Goal: Check status: Check status

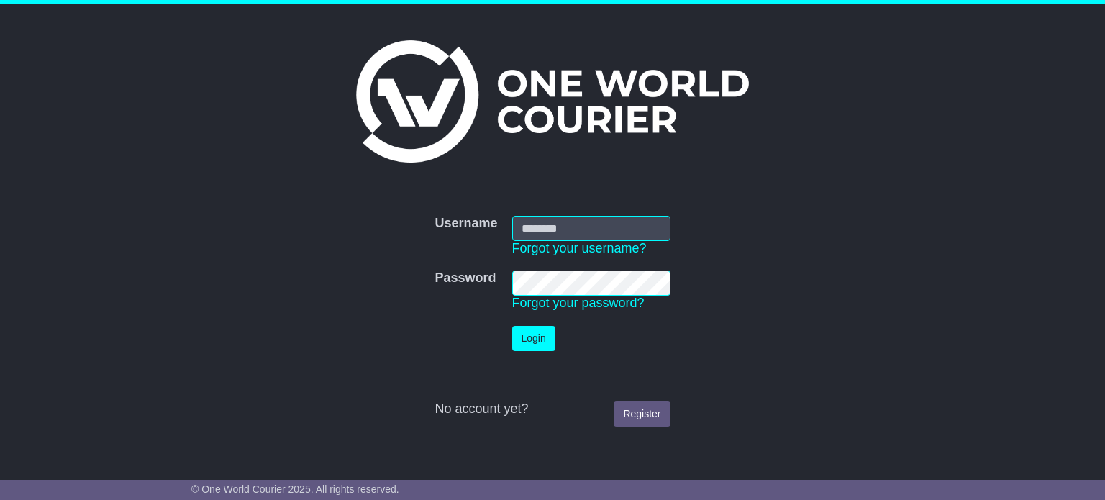
type input "**********"
click at [529, 337] on button "Login" at bounding box center [533, 338] width 43 height 25
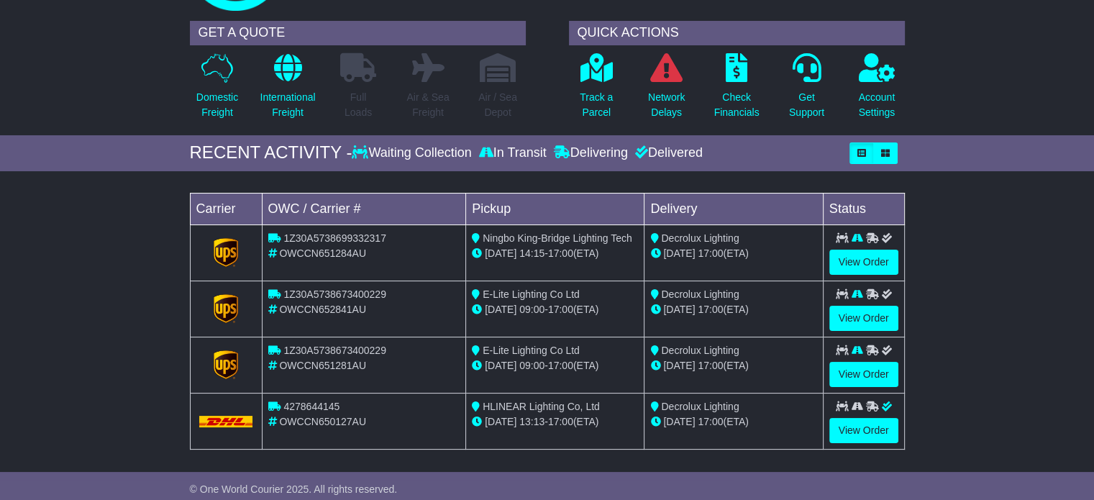
scroll to position [72, 0]
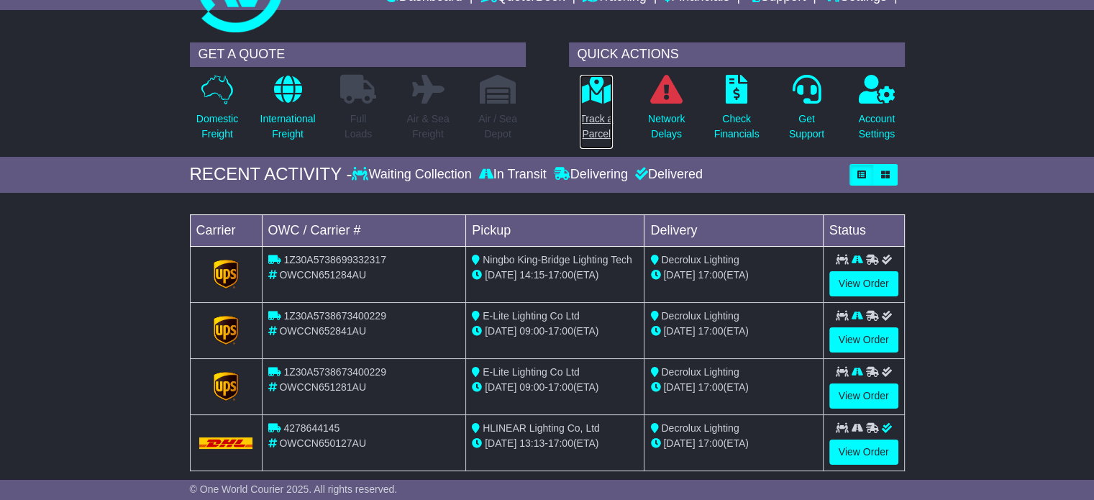
click at [591, 118] on p "Track a Parcel" at bounding box center [596, 126] width 33 height 30
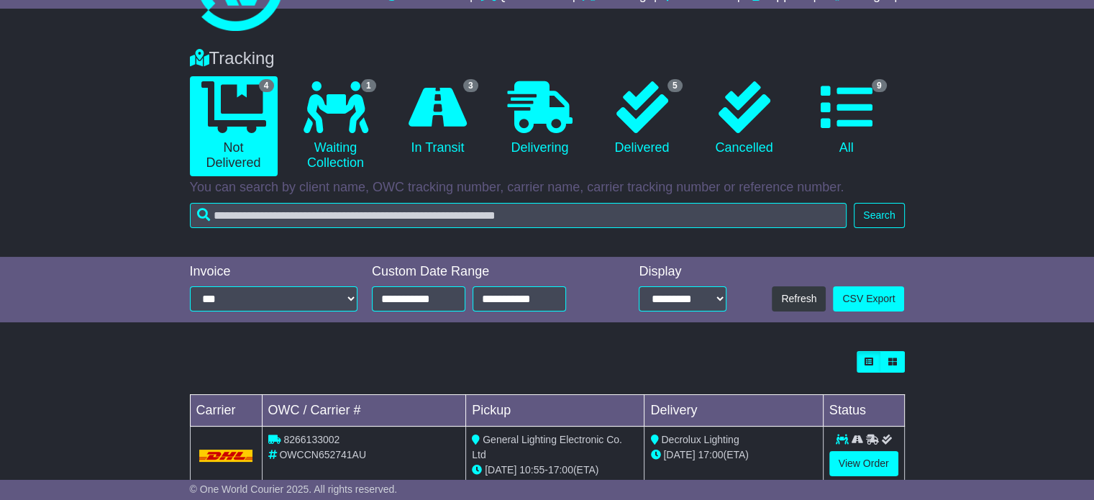
scroll to position [216, 0]
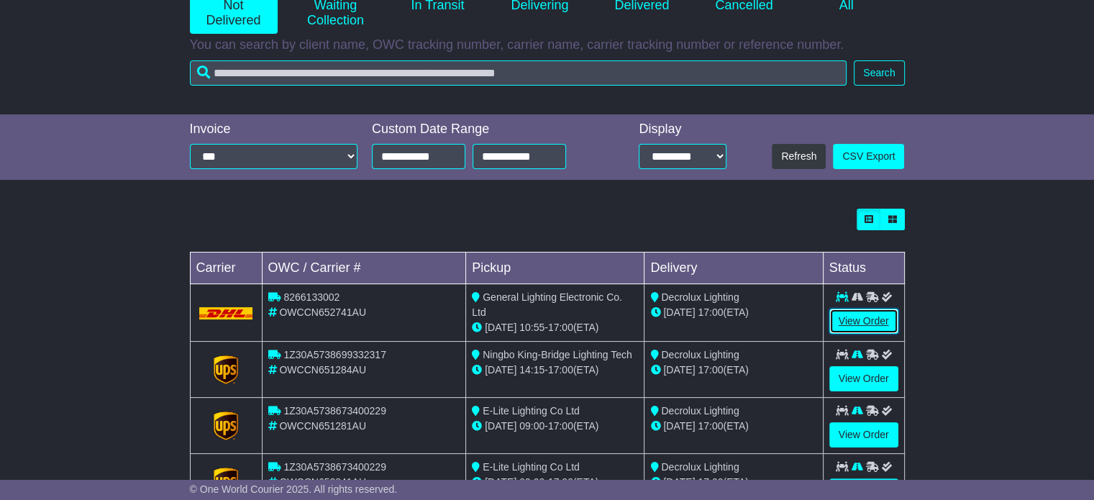
click at [854, 318] on link "View Order" at bounding box center [863, 321] width 69 height 25
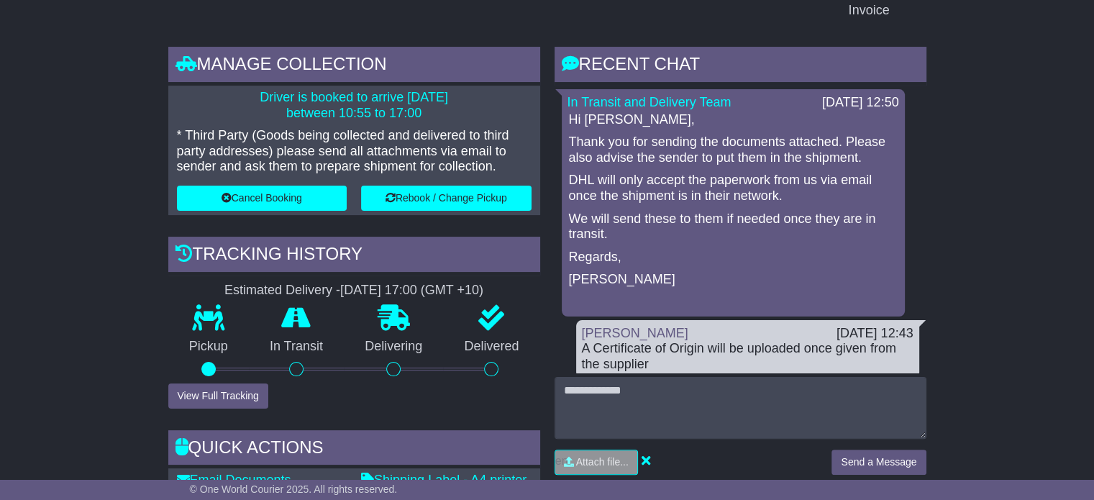
scroll to position [288, 0]
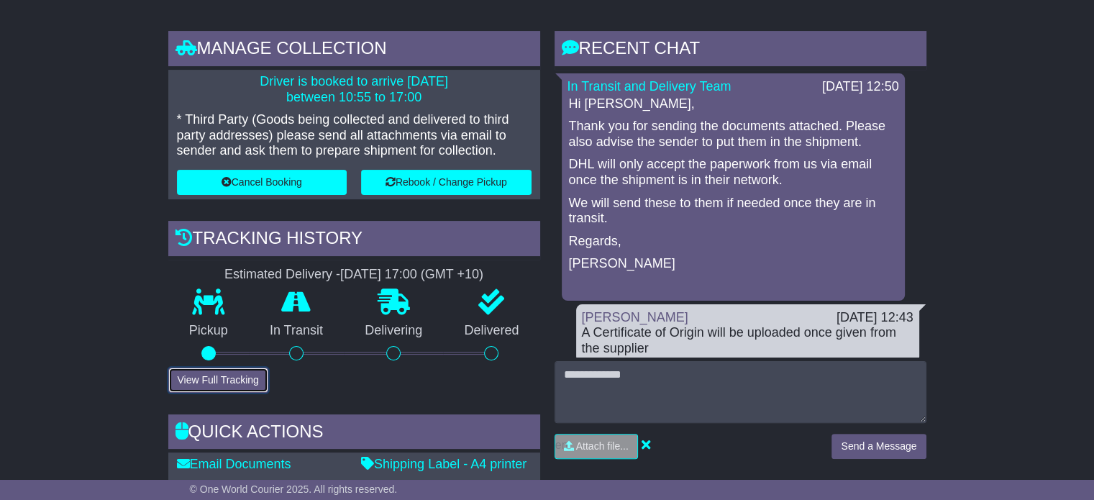
click at [236, 379] on button "View Full Tracking" at bounding box center [218, 380] width 100 height 25
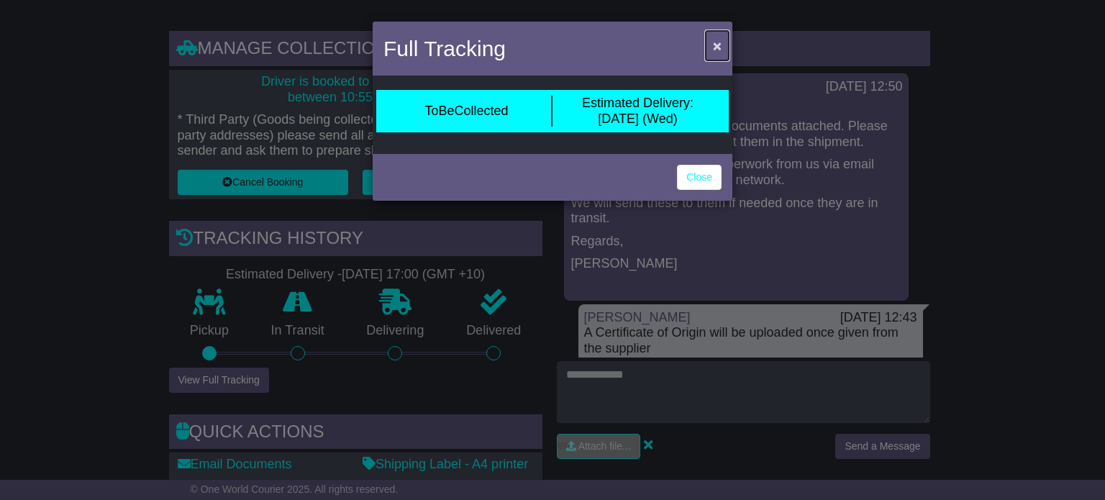
click at [719, 42] on span "×" at bounding box center [717, 45] width 9 height 17
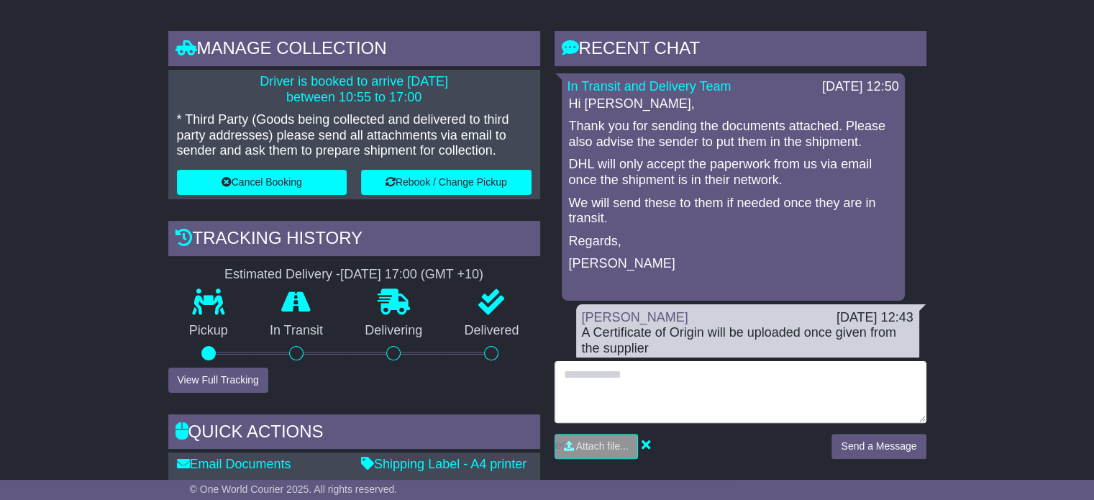
click at [629, 388] on textarea at bounding box center [741, 392] width 372 height 62
click at [616, 379] on textarea at bounding box center [741, 392] width 372 height 62
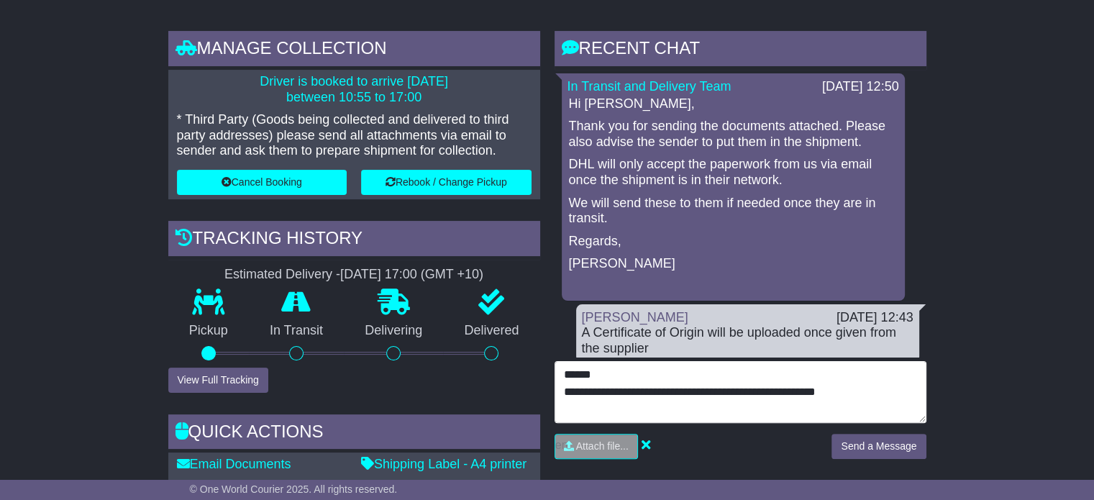
click at [686, 388] on textarea "**********" at bounding box center [741, 392] width 372 height 62
type textarea "**********"
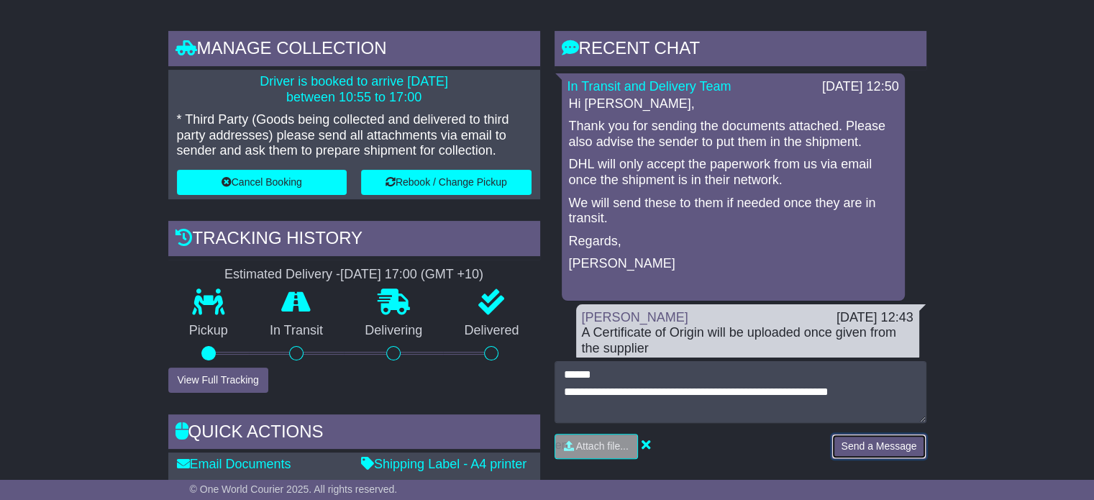
click at [885, 450] on button "Send a Message" at bounding box center [879, 446] width 94 height 25
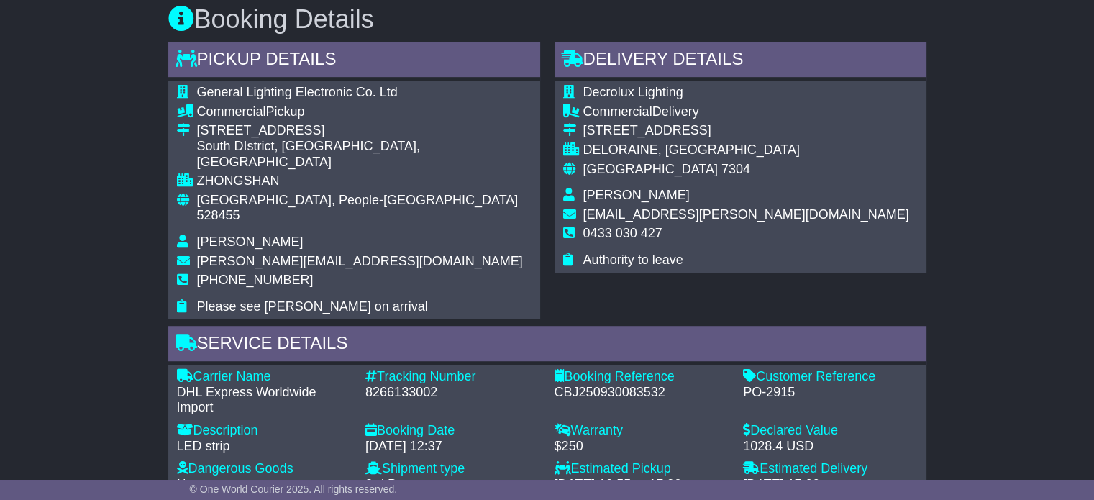
scroll to position [1007, 0]
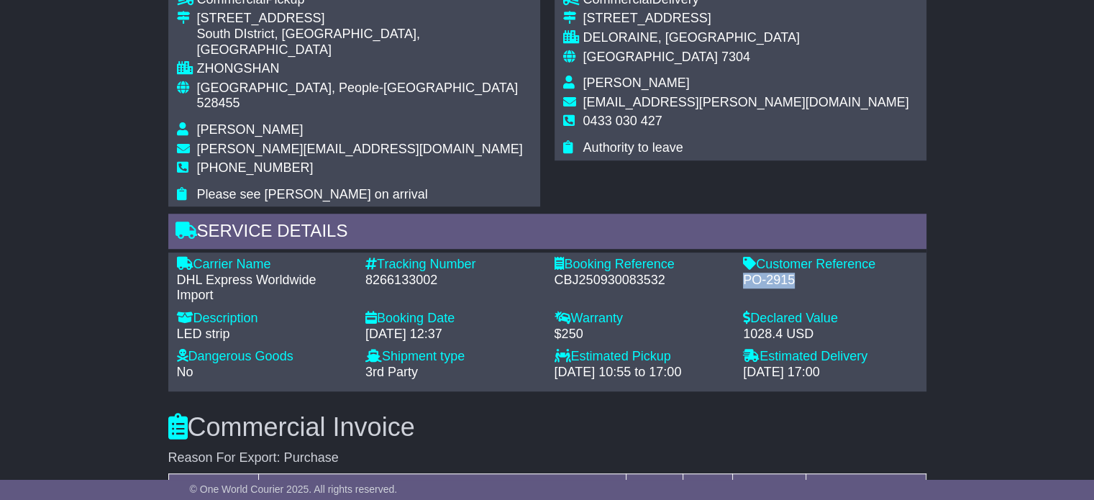
drag, startPoint x: 802, startPoint y: 247, endPoint x: 739, endPoint y: 242, distance: 62.8
click at [739, 257] on div "Customer Reference - PO-2915" at bounding box center [830, 280] width 189 height 47
copy div "PO-2915"
click at [624, 273] on div "CBJ250930083532" at bounding box center [642, 281] width 175 height 16
click at [426, 273] on div "8266133002" at bounding box center [452, 281] width 175 height 16
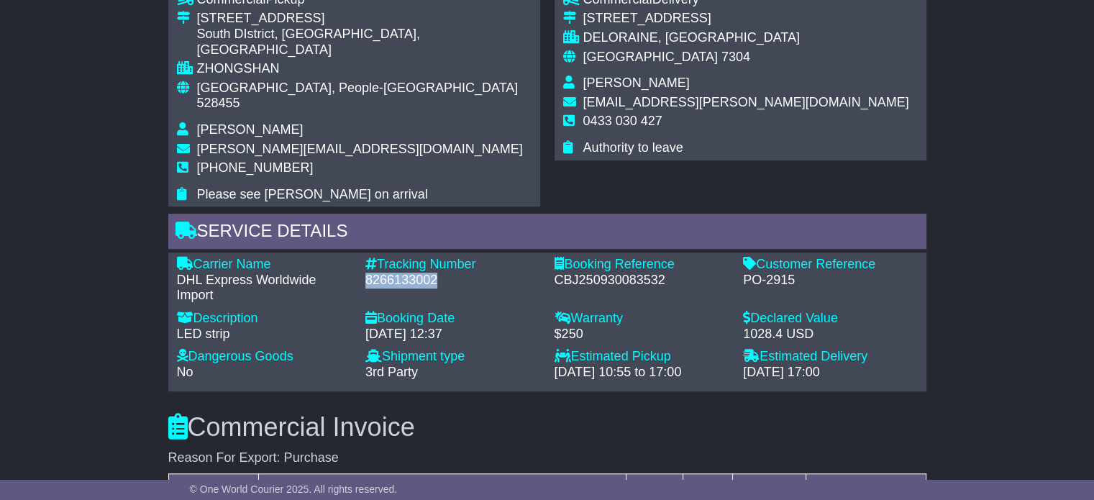
drag, startPoint x: 434, startPoint y: 245, endPoint x: 358, endPoint y: 241, distance: 75.6
click at [358, 257] on div "Tracking Number - 8266133002" at bounding box center [452, 280] width 189 height 47
copy div "8266133002"
